Goal: Information Seeking & Learning: Find specific page/section

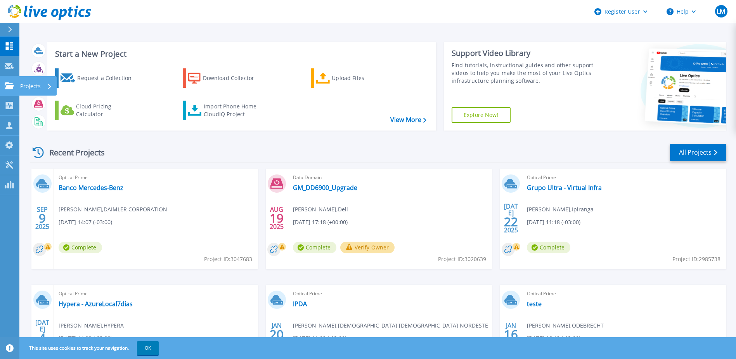
click at [11, 89] on icon at bounding box center [9, 85] width 9 height 7
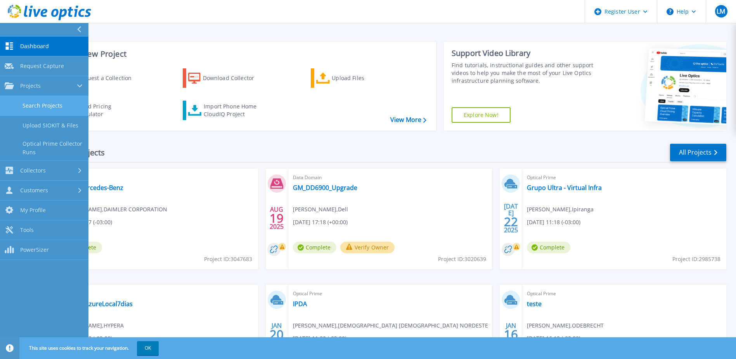
click at [21, 105] on link "Search Projects" at bounding box center [44, 106] width 88 height 20
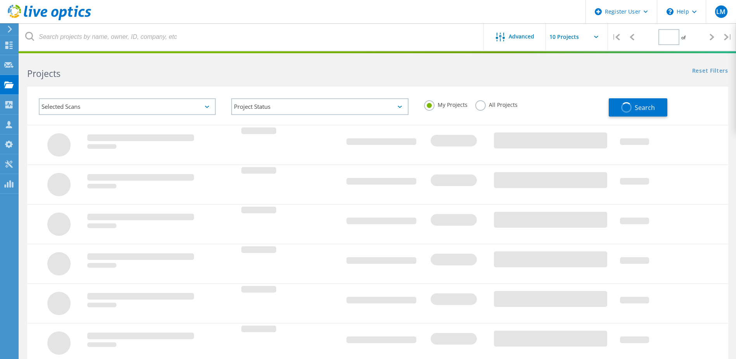
type input "1"
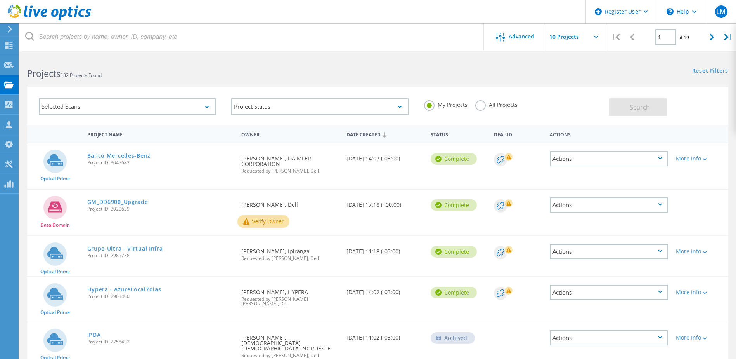
click at [483, 107] on label "All Projects" at bounding box center [496, 103] width 42 height 7
click at [0, 0] on input "All Projects" at bounding box center [0, 0] width 0 height 0
click at [118, 104] on div "Selected Scans" at bounding box center [127, 106] width 177 height 17
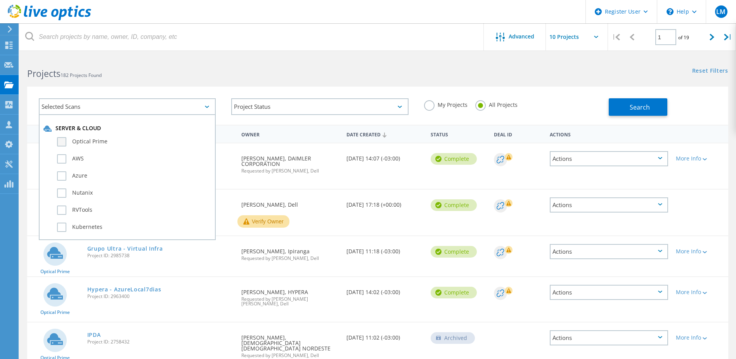
click at [78, 143] on label "Optical Prime" at bounding box center [134, 141] width 154 height 9
click at [0, 0] on input "Optical Prime" at bounding box center [0, 0] width 0 height 0
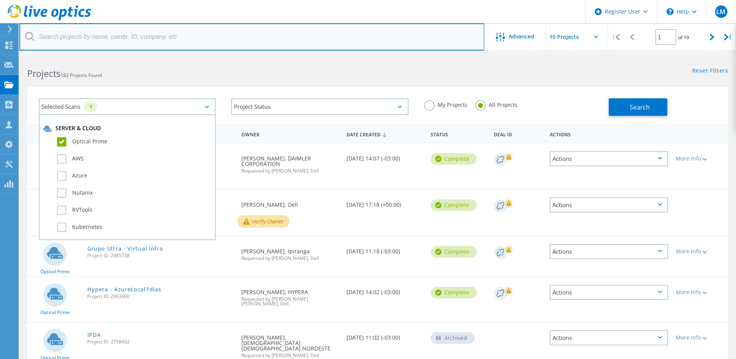
click at [182, 36] on input "text" at bounding box center [251, 36] width 465 height 27
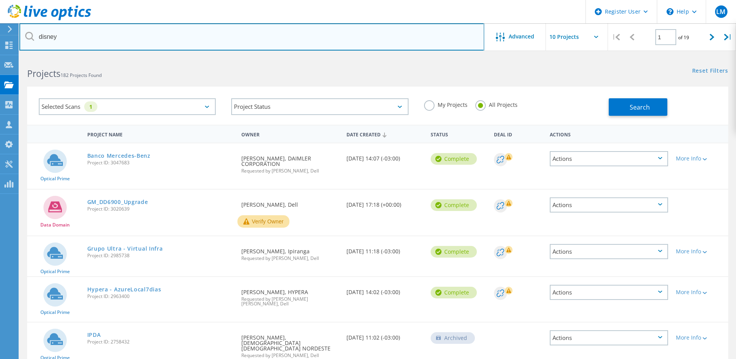
type input "disney"
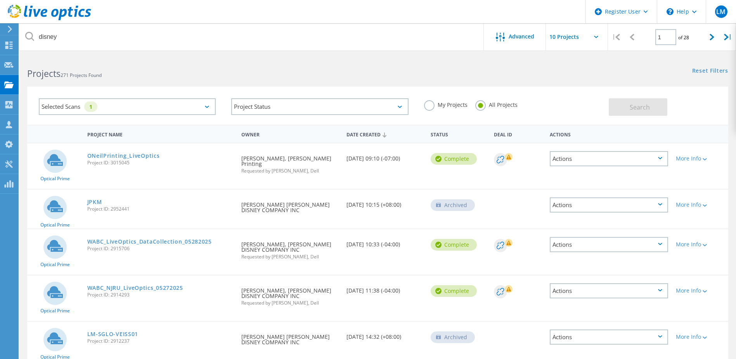
click at [590, 38] on input "text" at bounding box center [585, 36] width 78 height 27
click at [579, 94] on div "Show 40 Projects" at bounding box center [584, 95] width 77 height 13
type input "Show 40 Projects"
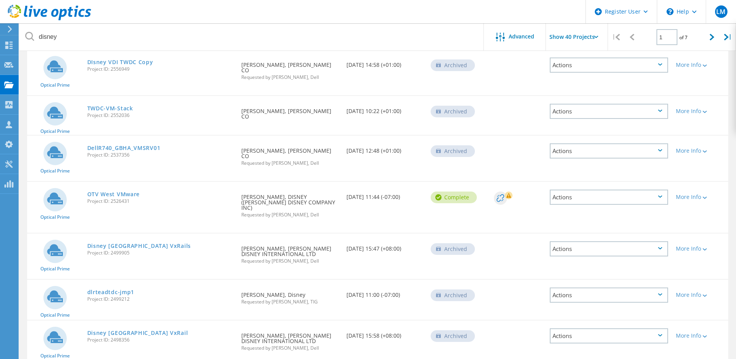
scroll to position [922, 0]
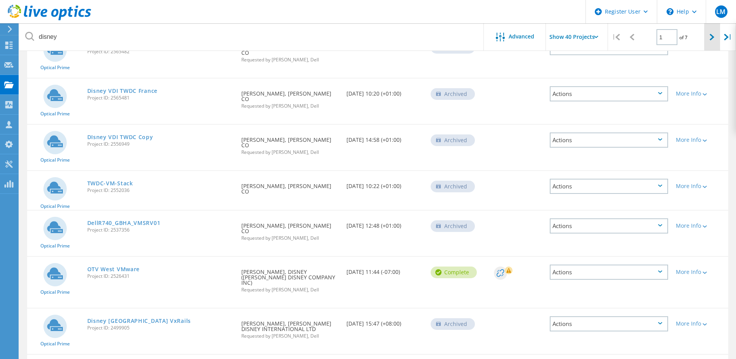
click at [711, 32] on div at bounding box center [712, 37] width 16 height 28
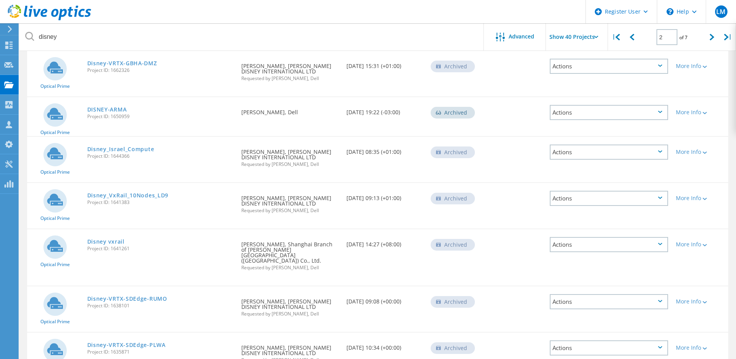
scroll to position [1142, 0]
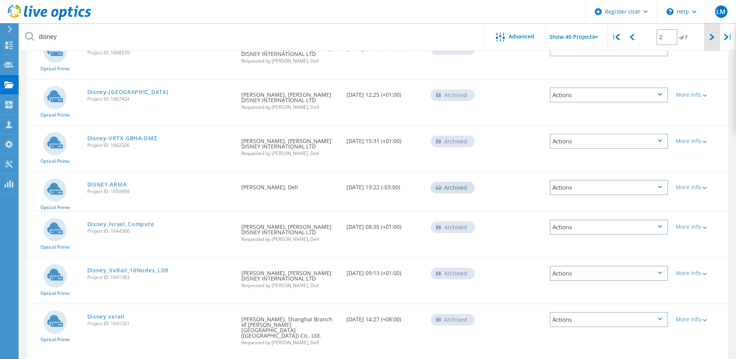
click at [709, 39] on div at bounding box center [712, 37] width 16 height 28
type input "3"
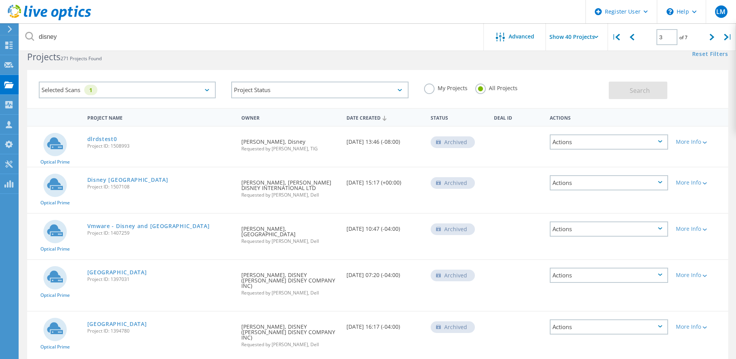
scroll to position [0, 0]
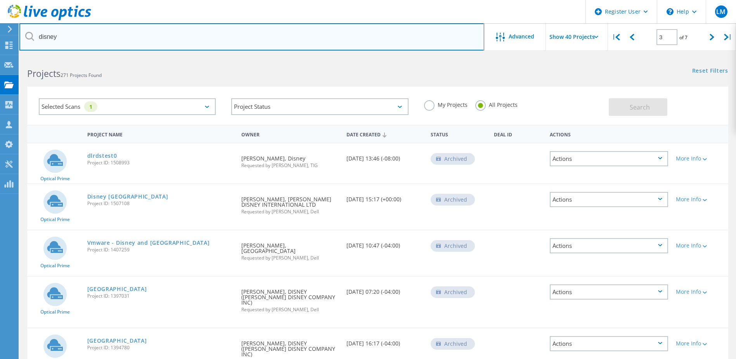
click at [158, 46] on input "disney" at bounding box center [251, 36] width 465 height 27
type input "disney brazil"
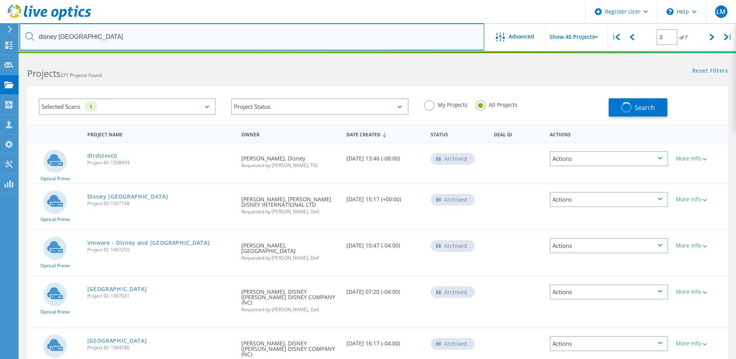
type input "1"
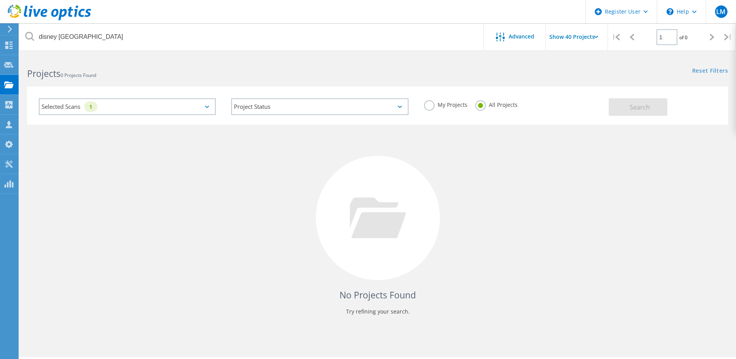
click at [17, 15] on icon at bounding box center [49, 13] width 83 height 16
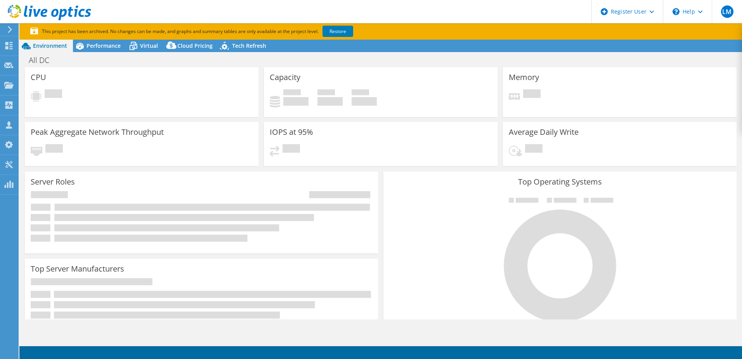
select select "USD"
select select "USWest"
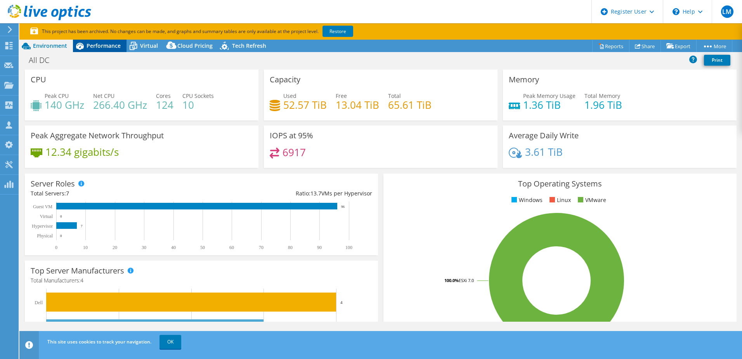
click at [110, 49] on div "Performance" at bounding box center [100, 46] width 54 height 12
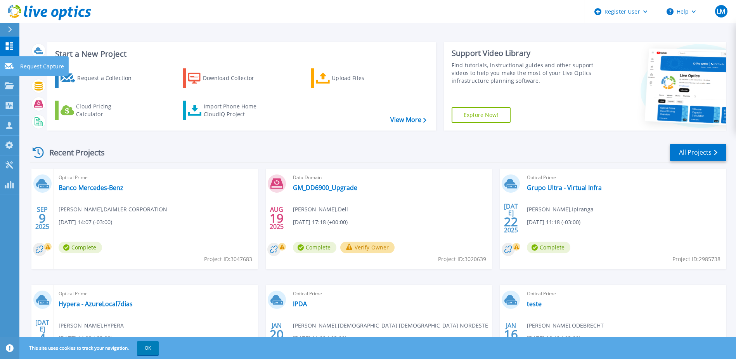
click at [11, 68] on icon at bounding box center [9, 66] width 9 height 6
